Goal: Task Accomplishment & Management: Use online tool/utility

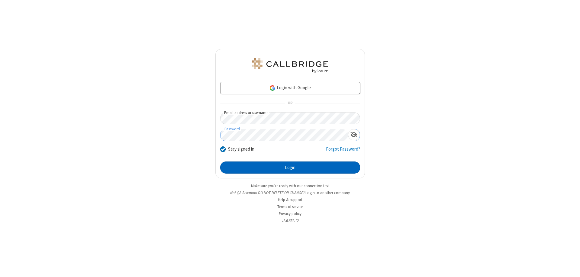
click at [290, 167] on button "Login" at bounding box center [290, 167] width 140 height 12
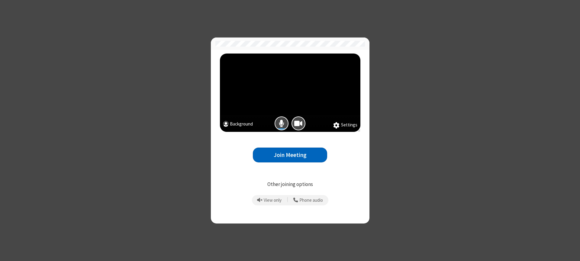
click at [290, 155] on button "Join Meeting" at bounding box center [290, 154] width 74 height 15
